Goal: Check status

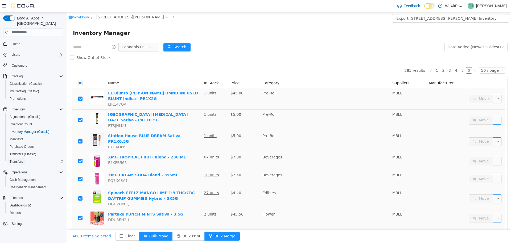
click at [19, 159] on span "Transfers" at bounding box center [16, 161] width 13 height 4
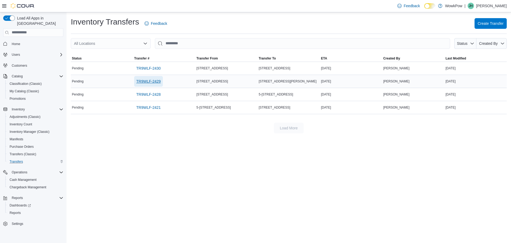
click at [152, 81] on span "TR9WLF-2429" at bounding box center [148, 81] width 24 height 5
